Goal: Communication & Community: Participate in discussion

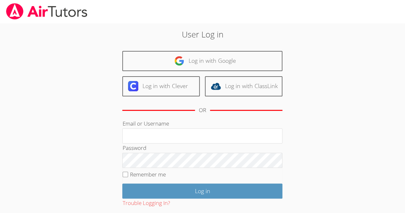
scroll to position [3, 0]
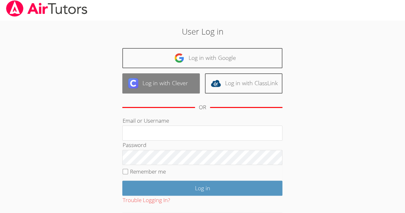
click at [141, 84] on link "Log in with Clever" at bounding box center [160, 83] width 77 height 20
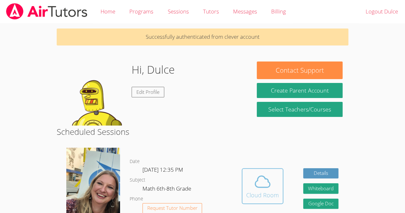
click at [258, 193] on div "Cloud Room" at bounding box center [262, 195] width 33 height 9
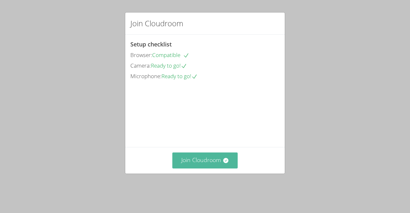
click at [196, 168] on button "Join Cloudroom" at bounding box center [205, 160] width 66 height 16
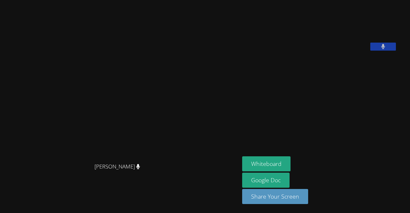
click at [386, 51] on button at bounding box center [383, 47] width 26 height 8
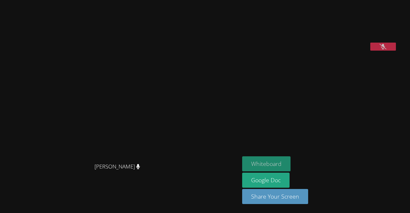
click at [290, 166] on button "Whiteboard" at bounding box center [266, 163] width 48 height 15
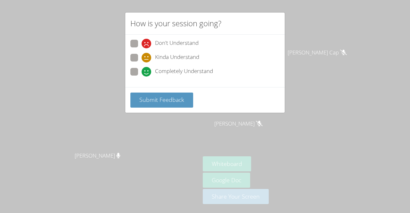
click at [131, 63] on div "Kinda Understand" at bounding box center [204, 60] width 149 height 12
click at [142, 62] on span at bounding box center [142, 62] width 0 height 0
click at [142, 57] on input "Kinda Understand" at bounding box center [144, 56] width 5 height 5
radio input "true"
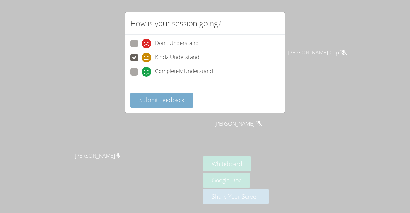
click at [162, 97] on span "Submit Feedback" at bounding box center [161, 100] width 45 height 8
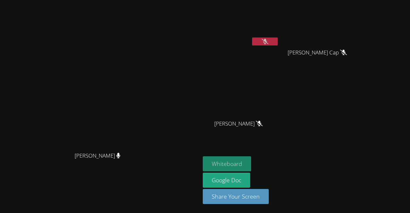
click at [251, 162] on button "Whiteboard" at bounding box center [227, 163] width 48 height 15
